Goal: Task Accomplishment & Management: Complete application form

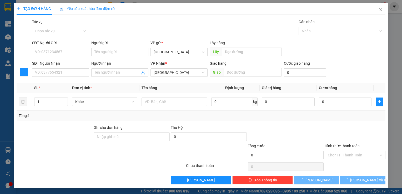
click at [70, 26] on div "Tác vụ" at bounding box center [60, 23] width 57 height 8
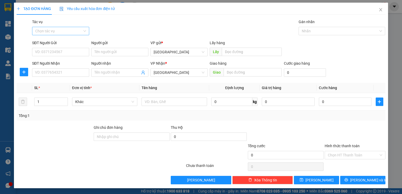
click at [72, 32] on input "Tác vụ" at bounding box center [58, 31] width 47 height 8
click at [69, 46] on div "Nhập hàng kho nhận" at bounding box center [60, 50] width 57 height 8
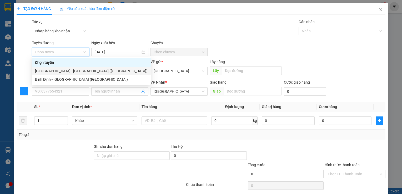
click at [74, 70] on div "[GEOGRAPHIC_DATA] - [GEOGRAPHIC_DATA] ([GEOGRAPHIC_DATA])" at bounding box center [91, 71] width 113 height 6
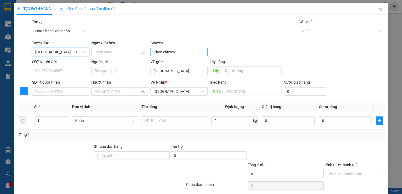
type input "[DATE]"
click at [182, 53] on span "03:30" at bounding box center [179, 52] width 51 height 8
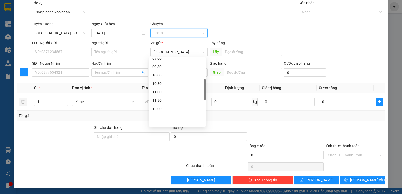
scroll to position [53, 0]
click at [172, 93] on div "08:00" at bounding box center [177, 94] width 50 height 6
click at [317, 15] on div at bounding box center [339, 12] width 79 height 6
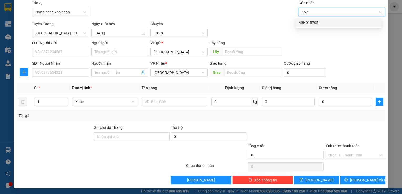
type input "157"
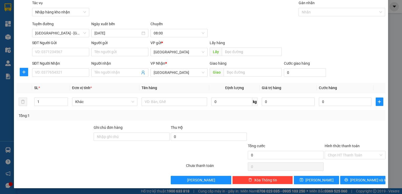
click at [332, 27] on body "Kết quả tìm kiếm ( 0 ) Bộ lọc No Data binhdinh.kimliendn 1 Tổng Quan Kho hàng m…" at bounding box center [201, 97] width 402 height 194
click at [192, 55] on span "[GEOGRAPHIC_DATA]" at bounding box center [179, 52] width 51 height 8
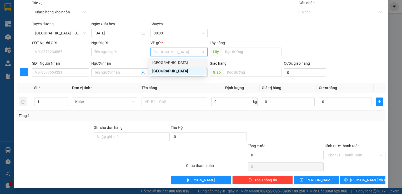
click at [188, 65] on div "[GEOGRAPHIC_DATA]" at bounding box center [177, 63] width 50 height 6
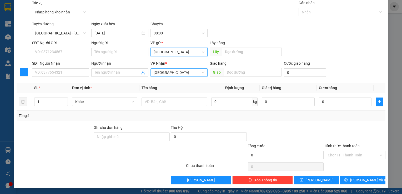
click at [186, 74] on span "[GEOGRAPHIC_DATA]" at bounding box center [179, 73] width 51 height 8
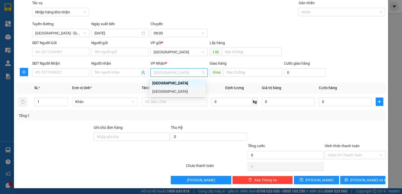
click at [183, 91] on div "[GEOGRAPHIC_DATA]" at bounding box center [177, 92] width 50 height 6
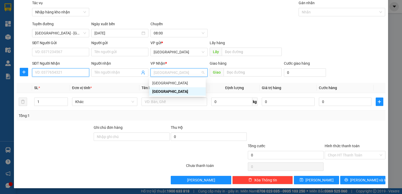
click at [61, 71] on input "SĐT Người Nhận" at bounding box center [60, 72] width 57 height 8
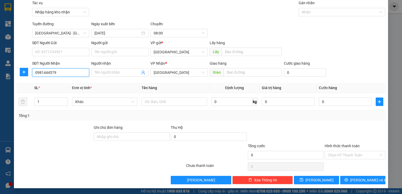
type input "0981444579"
type input "nam"
type input "quy nhơn"
type input "2"
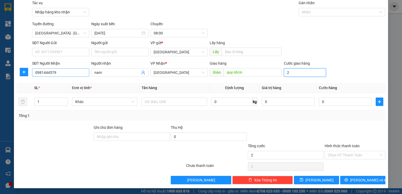
type input "2"
type input "20"
type input "200"
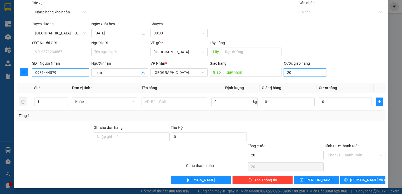
type input "200"
type input "2.000"
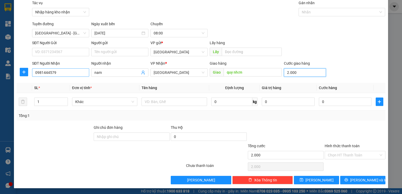
type input "20.000"
type input "hồ sơ"
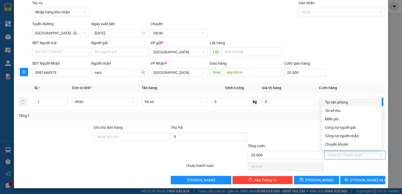
click at [338, 153] on input "Hình thức thanh toán" at bounding box center [353, 155] width 50 height 8
click at [341, 113] on div "Tài xế thu" at bounding box center [352, 111] width 54 height 6
type input "0"
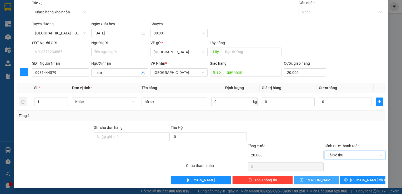
click at [320, 179] on button "[PERSON_NAME]" at bounding box center [316, 180] width 45 height 8
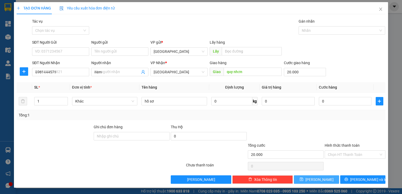
type input "0"
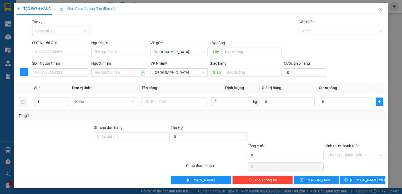
click at [72, 30] on input "Tác vụ" at bounding box center [58, 31] width 47 height 8
click at [71, 51] on div "Nhập hàng kho nhận" at bounding box center [60, 50] width 51 height 6
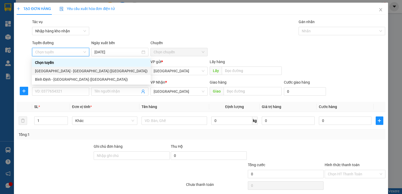
click at [60, 73] on div "[GEOGRAPHIC_DATA] - [GEOGRAPHIC_DATA] ([GEOGRAPHIC_DATA])" at bounding box center [91, 71] width 113 height 6
type input "[DATE]"
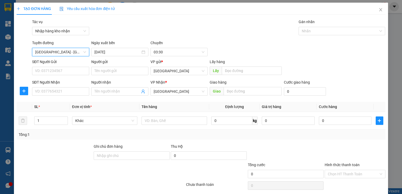
click at [167, 57] on div "Transit Pickup Surcharge Ids Transit Deliver Surcharge Ids Transit Deliver Surc…" at bounding box center [201, 111] width 368 height 184
click at [170, 50] on span "03:30" at bounding box center [179, 52] width 51 height 8
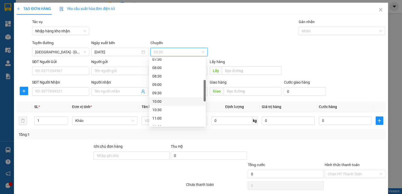
scroll to position [53, 0]
click at [170, 91] on div "08:00" at bounding box center [177, 94] width 50 height 6
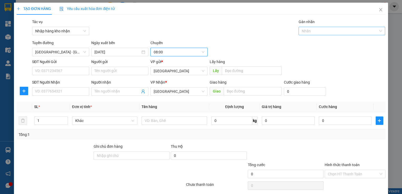
click at [312, 34] on div "Nhãn" at bounding box center [341, 31] width 87 height 8
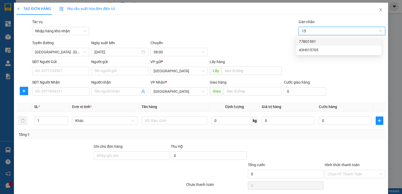
type input "157"
click at [316, 40] on div "43H015705" at bounding box center [338, 42] width 79 height 6
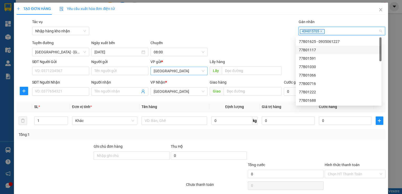
click at [184, 72] on span "[GEOGRAPHIC_DATA]" at bounding box center [179, 71] width 51 height 8
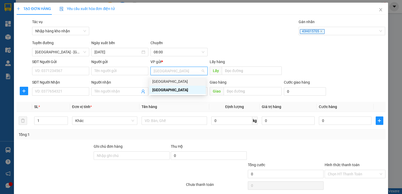
click at [184, 81] on div "[GEOGRAPHIC_DATA]" at bounding box center [177, 82] width 50 height 6
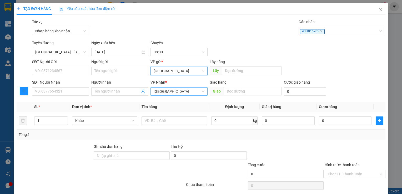
click at [183, 93] on span "[GEOGRAPHIC_DATA]" at bounding box center [179, 92] width 51 height 8
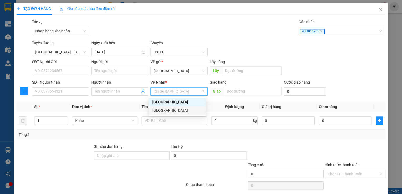
click at [178, 109] on div "[GEOGRAPHIC_DATA]" at bounding box center [177, 111] width 50 height 6
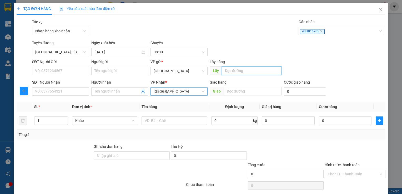
click at [252, 70] on input "text" at bounding box center [252, 71] width 60 height 8
type input "bến"
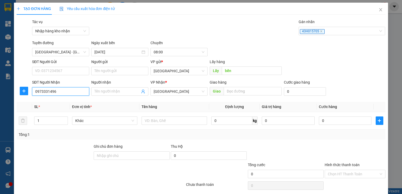
type input "0973331496"
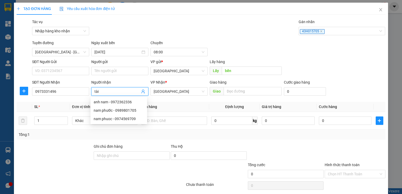
type input "tài"
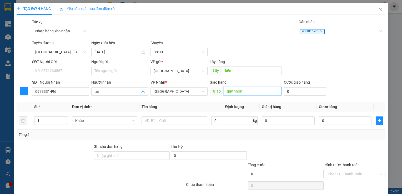
type input "quy nhơn"
type input "3"
type input "30"
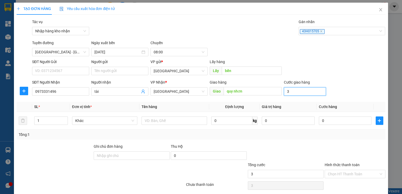
type input "30"
type input "300"
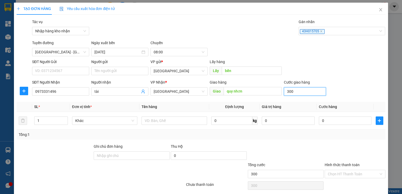
type input "3.000"
type input "30.000"
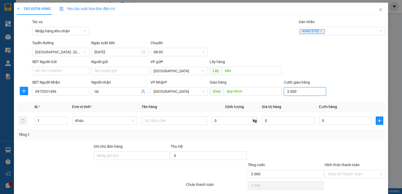
type input "30.000"
click at [162, 122] on input "text" at bounding box center [173, 120] width 65 height 8
type input "i"
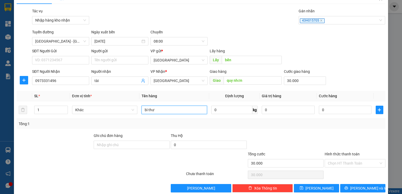
scroll to position [19, 0]
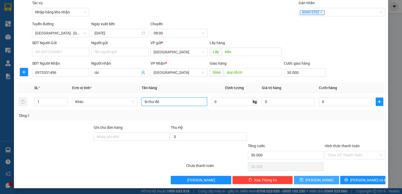
type input "bì thư đỏ"
click at [303, 180] on icon "save" at bounding box center [301, 180] width 4 height 4
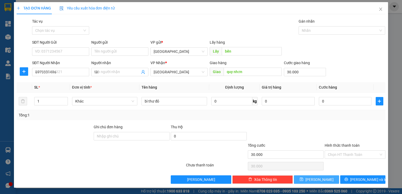
type input "0"
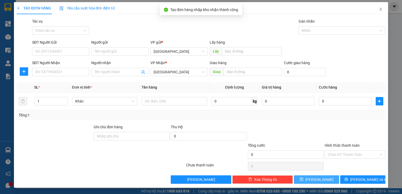
scroll to position [0, 0]
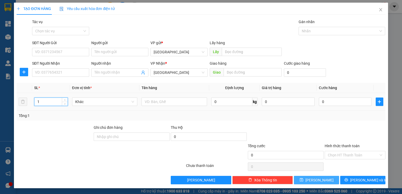
click at [55, 102] on input "1" at bounding box center [50, 102] width 33 height 8
type input "2"
click at [66, 100] on span "up" at bounding box center [64, 100] width 3 height 3
click at [164, 55] on span "[GEOGRAPHIC_DATA]" at bounding box center [179, 52] width 51 height 8
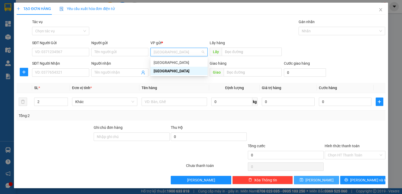
click at [164, 64] on div "[GEOGRAPHIC_DATA]" at bounding box center [179, 63] width 51 height 6
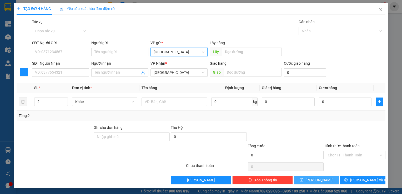
click at [60, 25] on div "Tác vụ" at bounding box center [60, 23] width 57 height 8
click at [62, 32] on input "Tác vụ" at bounding box center [58, 31] width 47 height 8
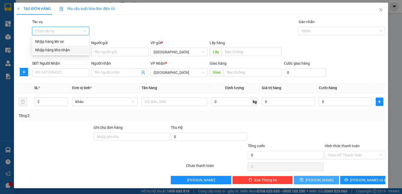
click at [68, 49] on div "Nhập hàng kho nhận" at bounding box center [60, 50] width 51 height 6
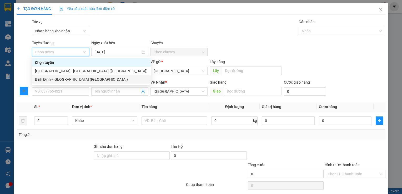
click at [54, 78] on div "Bình Định - [GEOGRAPHIC_DATA] ([GEOGRAPHIC_DATA])" at bounding box center [91, 80] width 113 height 6
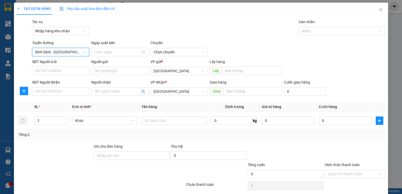
type input "[DATE]"
click at [82, 56] on div "Bình Định - [GEOGRAPHIC_DATA] ([GEOGRAPHIC_DATA])" at bounding box center [60, 52] width 57 height 8
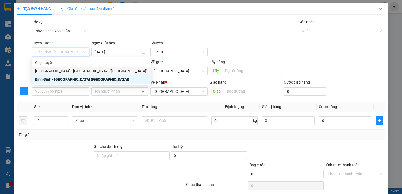
click at [74, 73] on div "[GEOGRAPHIC_DATA] - [GEOGRAPHIC_DATA] ([GEOGRAPHIC_DATA])" at bounding box center [91, 71] width 113 height 6
type input "[DATE]"
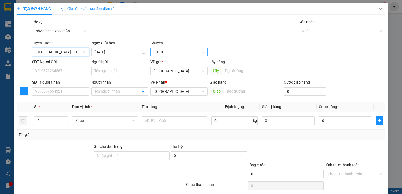
click at [167, 49] on span "03:30" at bounding box center [179, 52] width 51 height 8
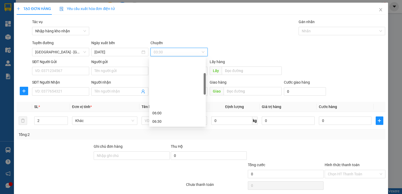
scroll to position [79, 0]
click at [163, 71] on div "08:00" at bounding box center [177, 68] width 57 height 8
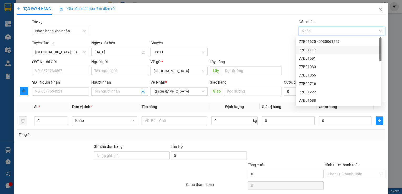
click at [302, 31] on input "Gán nhãn" at bounding box center [302, 31] width 1 height 6
type input "157"
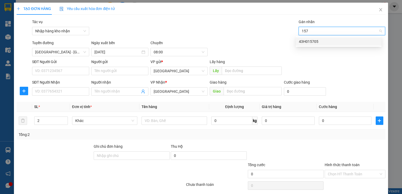
click at [329, 43] on div "43H015705" at bounding box center [338, 42] width 79 height 6
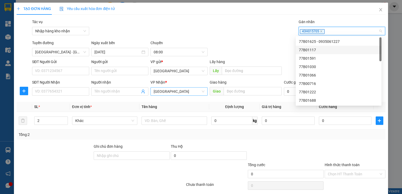
click at [164, 90] on span "[GEOGRAPHIC_DATA]" at bounding box center [179, 92] width 51 height 8
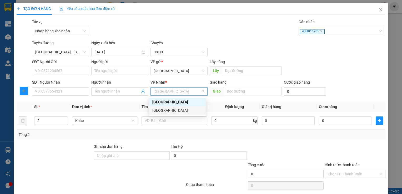
click at [162, 111] on div "[GEOGRAPHIC_DATA]" at bounding box center [177, 111] width 50 height 6
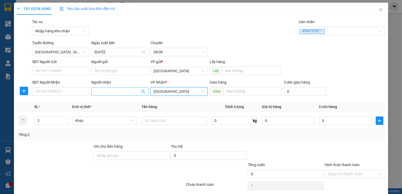
click at [114, 89] on input "Người nhận" at bounding box center [116, 92] width 45 height 6
type input "loteria"
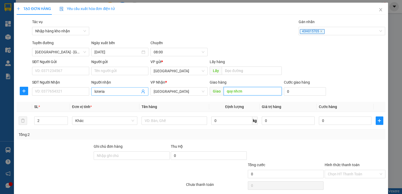
type input "quy nhơn"
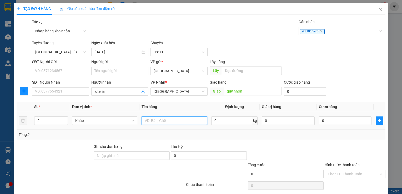
click at [148, 118] on input "text" at bounding box center [173, 120] width 65 height 8
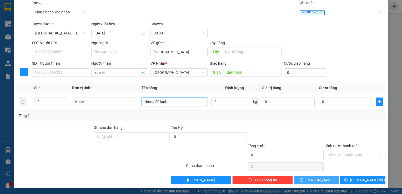
type input "thùng đồ lạnh"
click at [326, 181] on button "[PERSON_NAME]" at bounding box center [316, 180] width 45 height 8
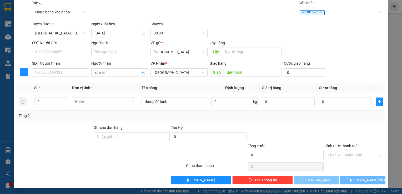
type input "1"
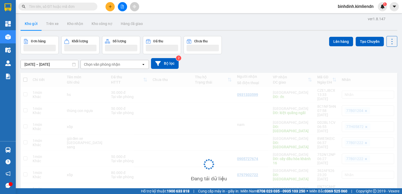
scroll to position [0, 0]
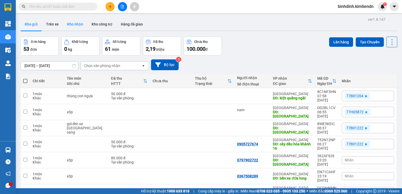
click at [71, 25] on button "Kho nhận" at bounding box center [75, 24] width 24 height 13
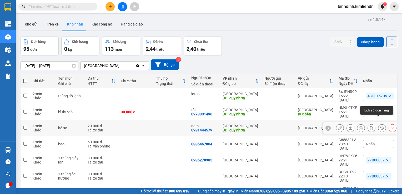
click at [380, 126] on icon at bounding box center [382, 128] width 4 height 4
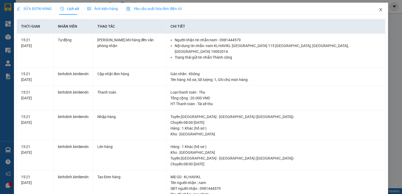
click at [379, 11] on span "Close" at bounding box center [380, 10] width 15 height 15
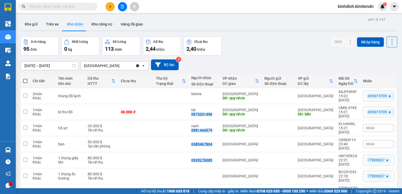
click at [369, 126] on span "Nhãn" at bounding box center [370, 128] width 9 height 4
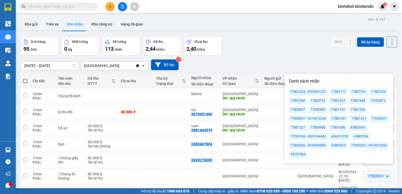
click at [338, 138] on div "43H015705" at bounding box center [339, 136] width 20 height 7
click at [323, 68] on div "[DATE] – [DATE] Press the down arrow key to interact with the calendar and sele…" at bounding box center [209, 64] width 377 height 11
